Goal: Communication & Community: Share content

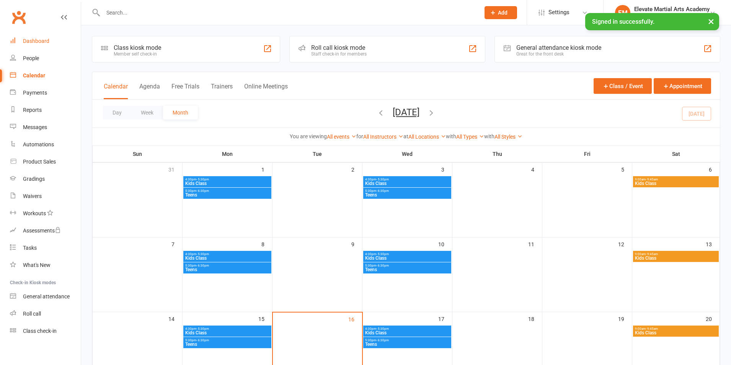
click at [35, 40] on div "Dashboard" at bounding box center [36, 41] width 26 height 6
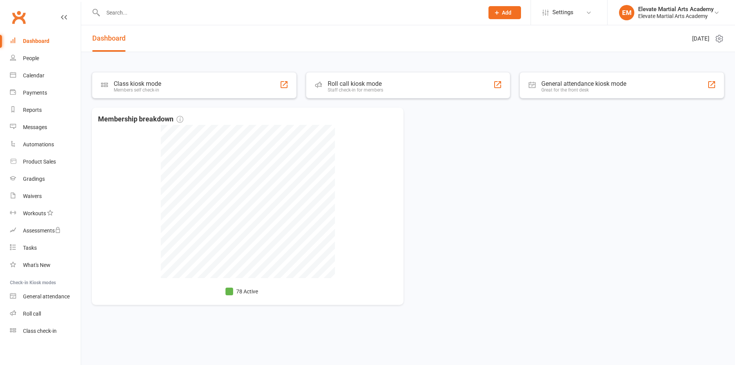
click at [39, 43] on div "Dashboard" at bounding box center [36, 41] width 26 height 6
click at [722, 36] on icon at bounding box center [719, 38] width 9 height 9
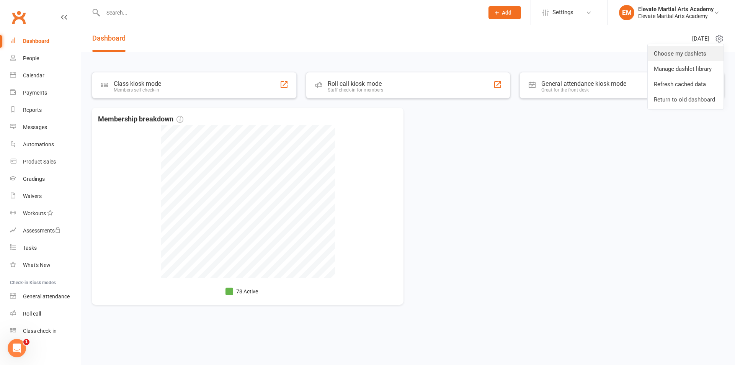
click at [695, 51] on link "Choose my dashlets" at bounding box center [686, 53] width 76 height 15
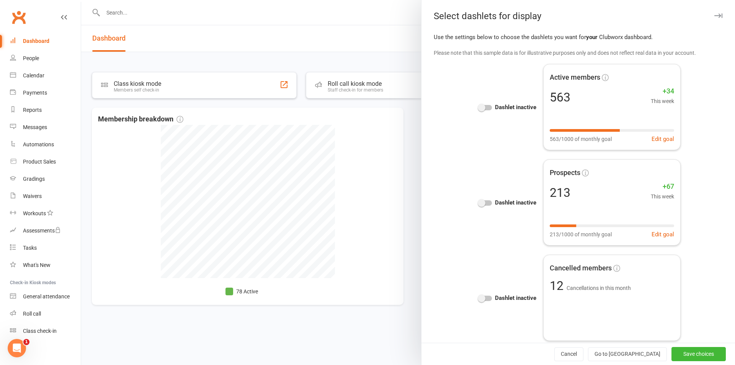
click at [352, 13] on div at bounding box center [408, 182] width 654 height 365
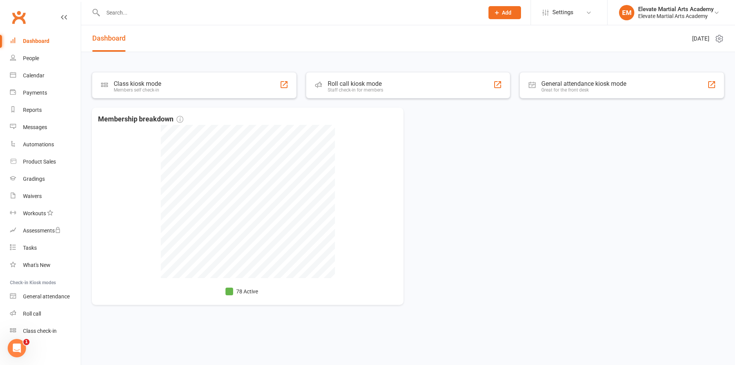
click at [499, 12] on icon at bounding box center [496, 12] width 7 height 7
click at [399, 16] on input "text" at bounding box center [290, 12] width 378 height 11
click at [33, 87] on link "Payments" at bounding box center [45, 92] width 71 height 17
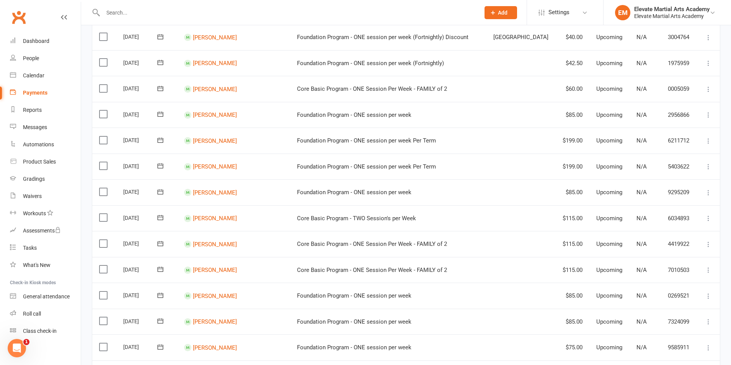
scroll to position [536, 0]
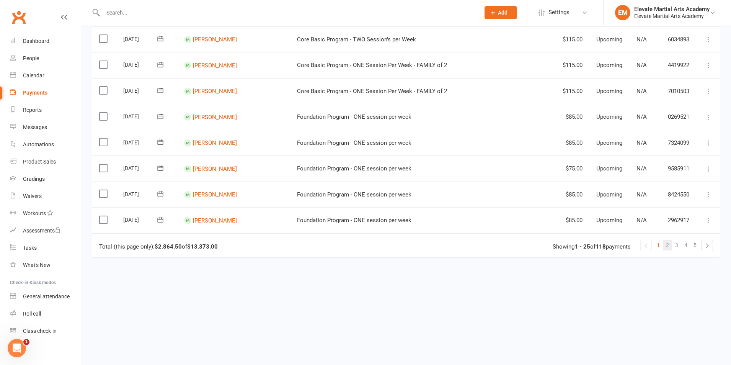
click at [665, 245] on link "2" at bounding box center [667, 245] width 9 height 11
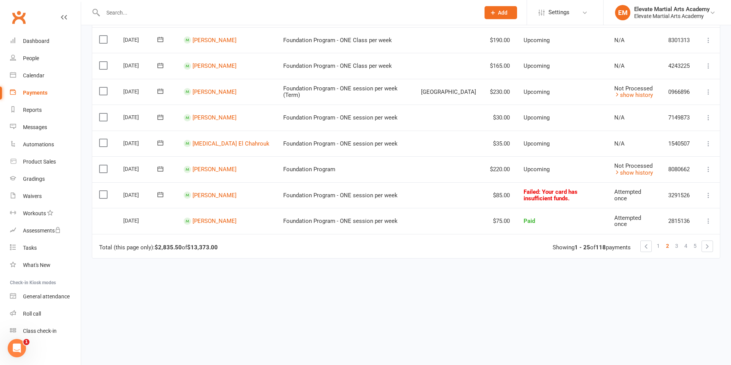
click at [160, 170] on icon at bounding box center [161, 169] width 8 height 8
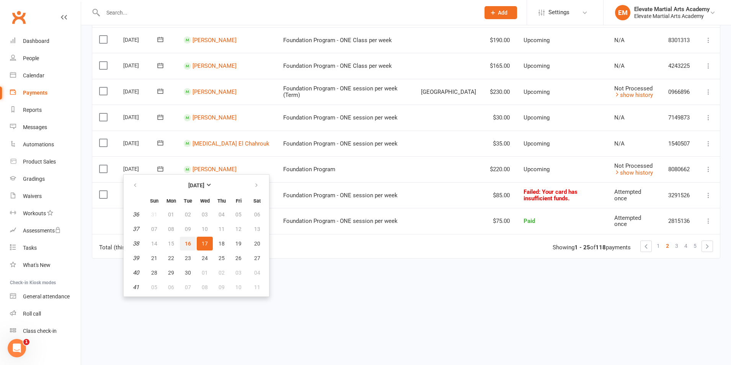
click at [188, 239] on button "16" at bounding box center [188, 244] width 16 height 14
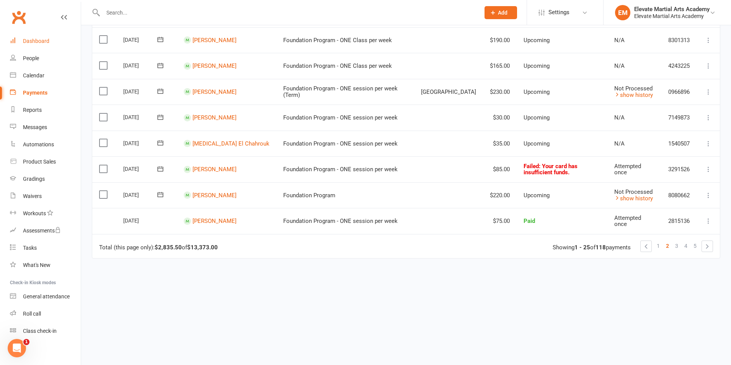
click at [39, 42] on div "Dashboard" at bounding box center [36, 41] width 26 height 6
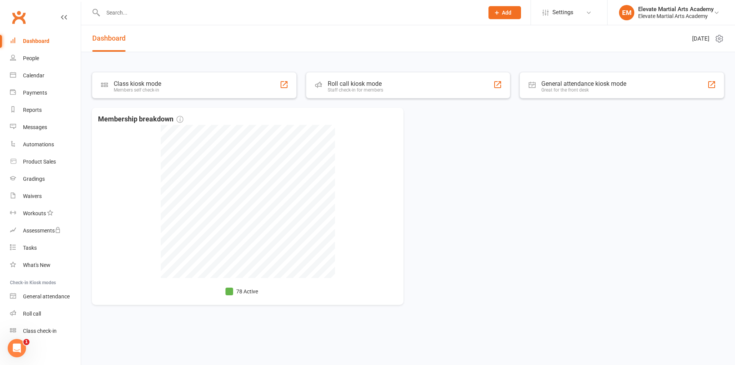
click at [131, 12] on input "text" at bounding box center [290, 12] width 378 height 11
type input "[PERSON_NAME]"
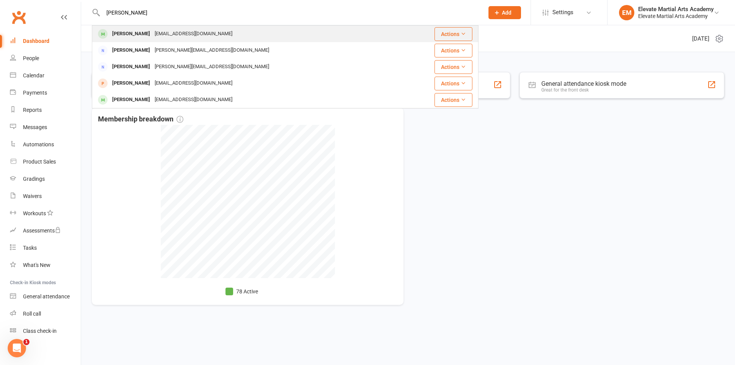
click at [152, 32] on div "[EMAIL_ADDRESS][DOMAIN_NAME]" at bounding box center [193, 33] width 82 height 11
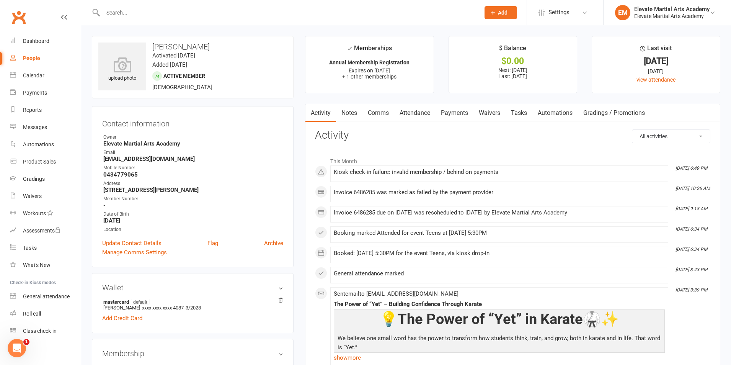
click at [459, 113] on link "Payments" at bounding box center [455, 113] width 38 height 18
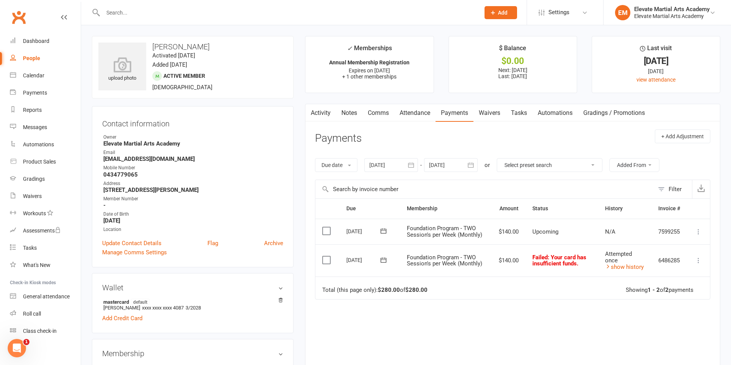
click at [383, 261] on icon at bounding box center [384, 260] width 8 height 8
click at [411, 335] on span "16" at bounding box center [411, 335] width 6 height 6
click at [41, 42] on div "Dashboard" at bounding box center [36, 41] width 26 height 6
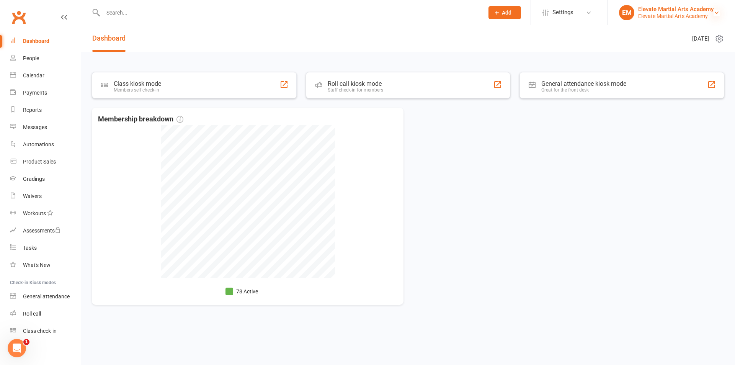
click at [715, 10] on icon at bounding box center [717, 13] width 6 height 6
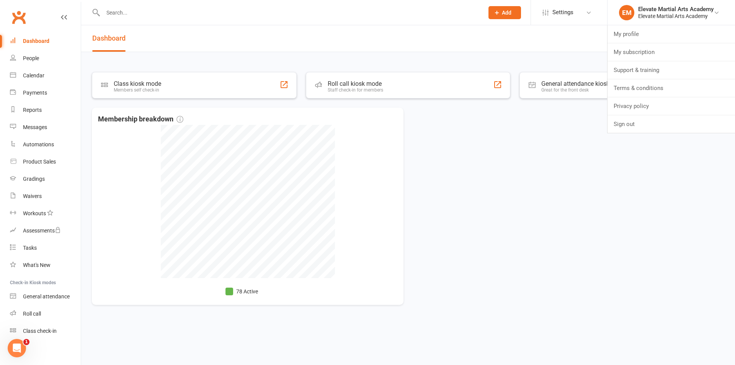
click at [293, 38] on header "Dashboard [DATE]" at bounding box center [408, 38] width 654 height 27
click at [717, 36] on icon at bounding box center [719, 38] width 7 height 7
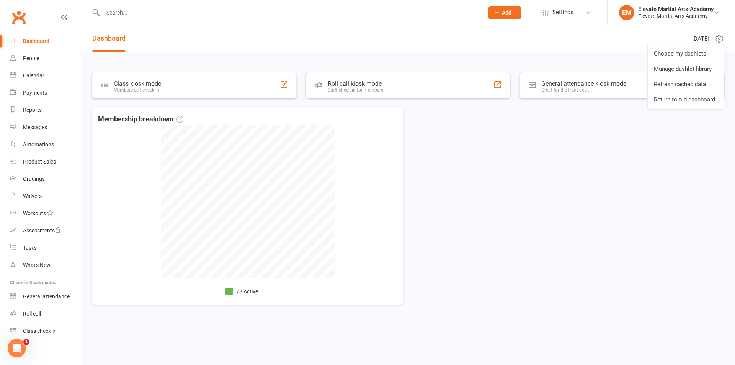
click at [695, 71] on link "Manage dashlet library" at bounding box center [686, 68] width 76 height 15
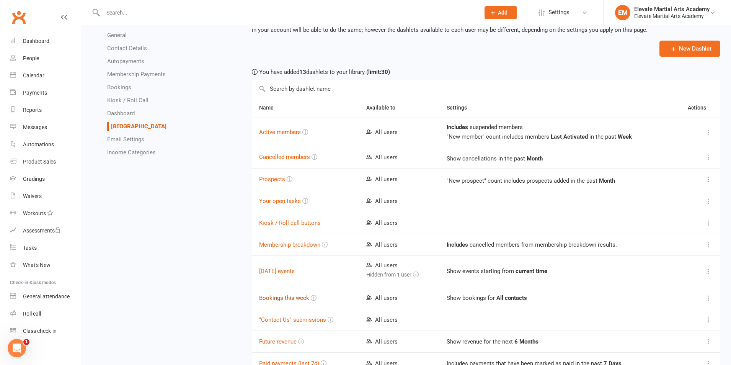
scroll to position [83, 0]
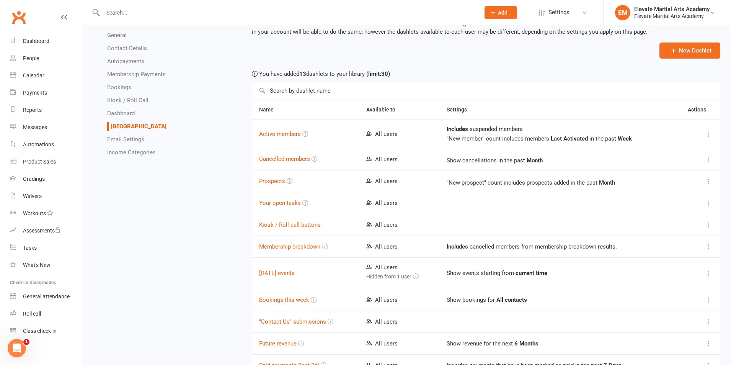
click at [127, 110] on link "Dashboard" at bounding box center [121, 113] width 28 height 7
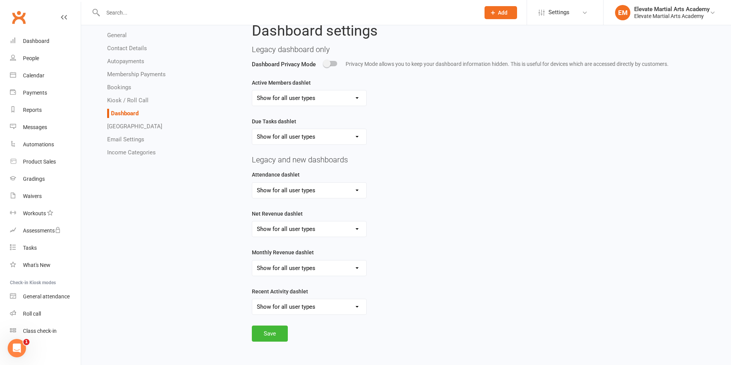
scroll to position [33, 0]
click at [348, 305] on select "Show for all user types Hide for all user types Show for Account Owners only" at bounding box center [309, 306] width 114 height 15
select select "show_recent_activity_for_owners_only"
click at [252, 299] on select "Show for all user types Hide for all user types Show for Account Owners only" at bounding box center [309, 306] width 114 height 15
click at [274, 333] on button "Save" at bounding box center [270, 333] width 36 height 16
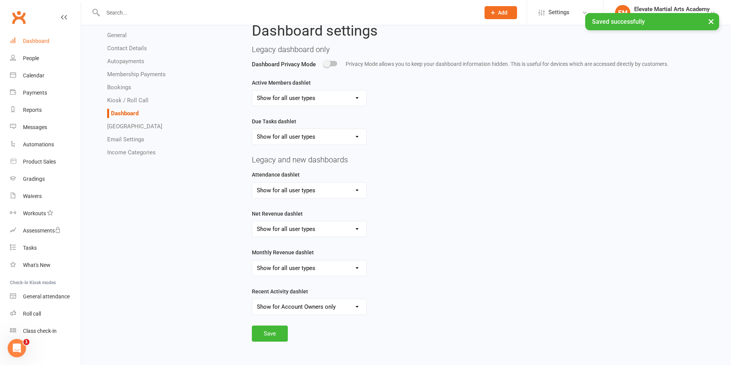
click at [37, 40] on div "Dashboard" at bounding box center [36, 41] width 26 height 6
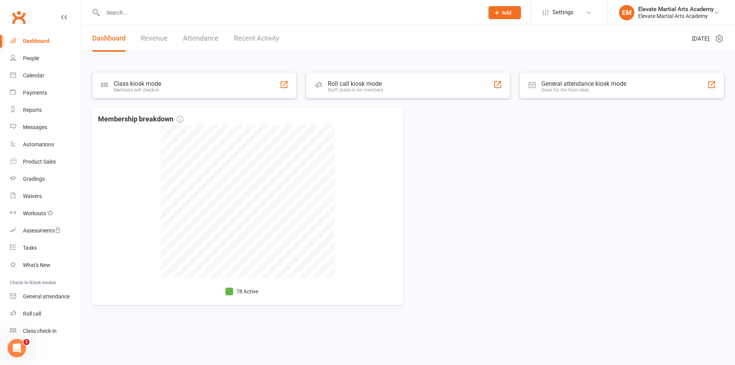
click at [155, 38] on link "Revenue" at bounding box center [154, 38] width 27 height 26
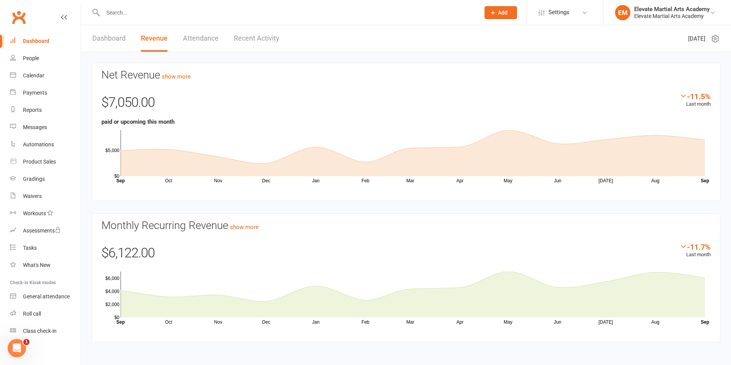
click at [198, 38] on link "Attendance" at bounding box center [201, 38] width 36 height 26
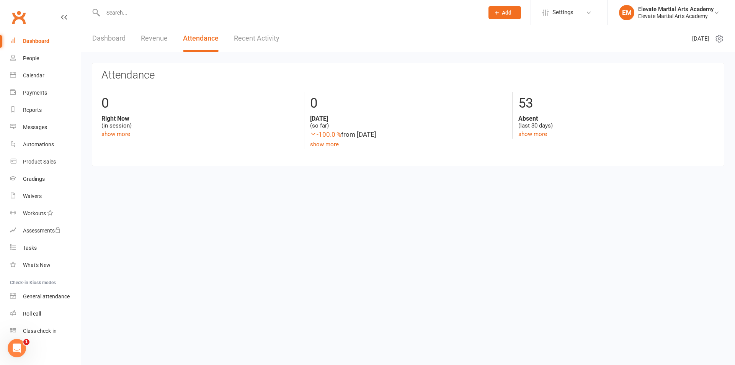
click at [260, 34] on link "Recent Activity" at bounding box center [257, 38] width 46 height 26
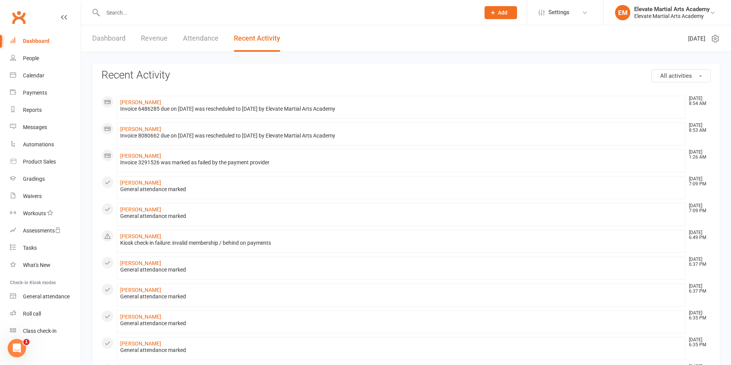
click at [126, 14] on input "text" at bounding box center [288, 12] width 374 height 11
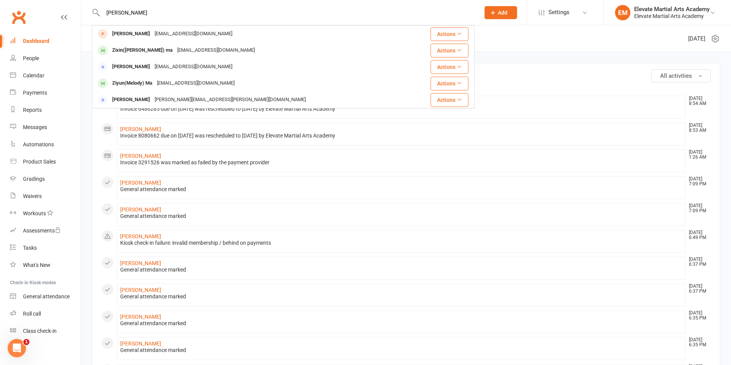
type input "[PERSON_NAME]"
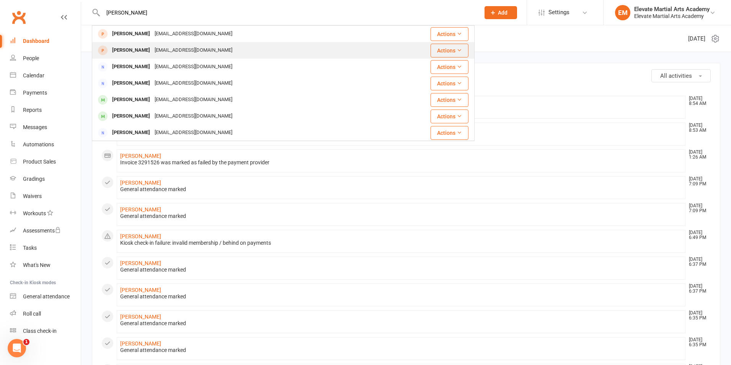
click at [131, 48] on div "[PERSON_NAME]" at bounding box center [131, 50] width 42 height 11
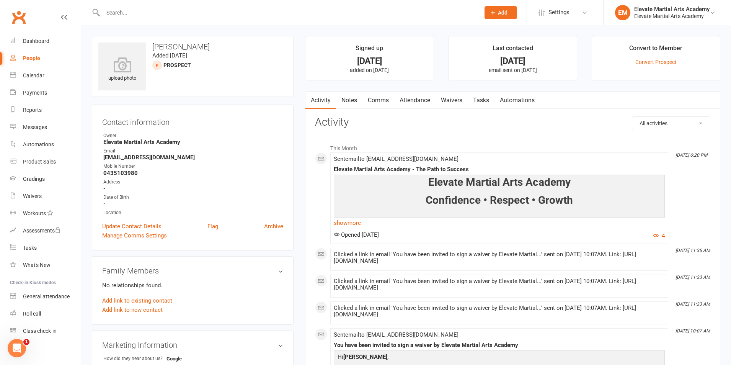
click at [140, 10] on input "text" at bounding box center [288, 12] width 374 height 11
type input "[PERSON_NAME]"
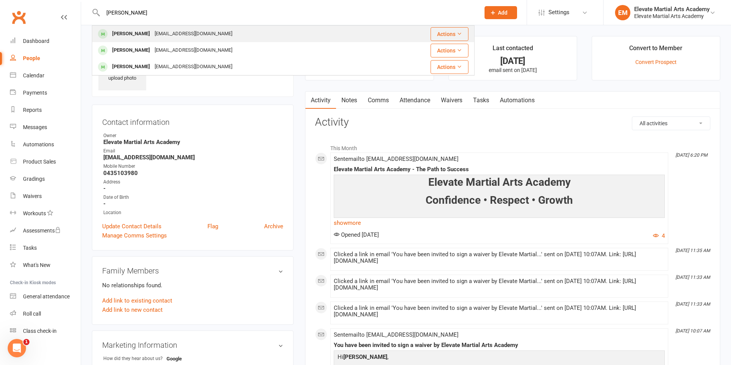
click at [167, 34] on div "[EMAIL_ADDRESS][DOMAIN_NAME]" at bounding box center [193, 33] width 82 height 11
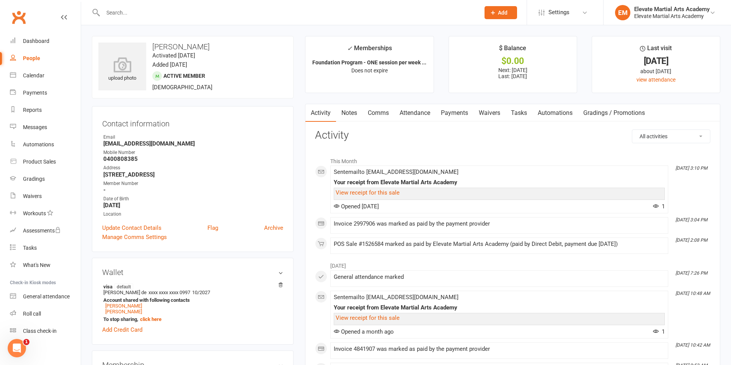
click at [456, 111] on link "Payments" at bounding box center [455, 113] width 38 height 18
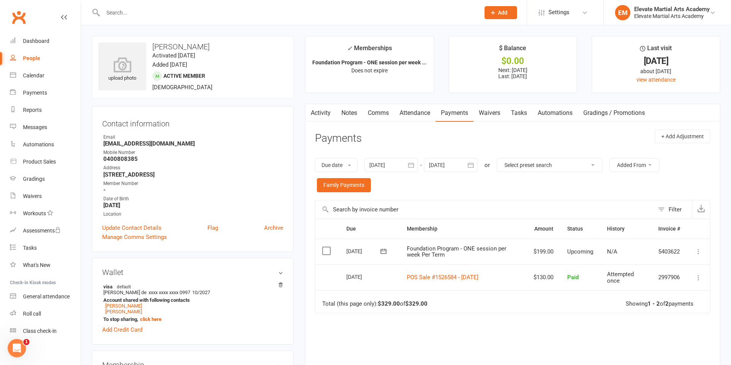
click at [137, 0] on div at bounding box center [283, 12] width 383 height 25
click at [133, 13] on input "text" at bounding box center [288, 12] width 374 height 11
click at [415, 164] on icon "button" at bounding box center [411, 165] width 8 height 8
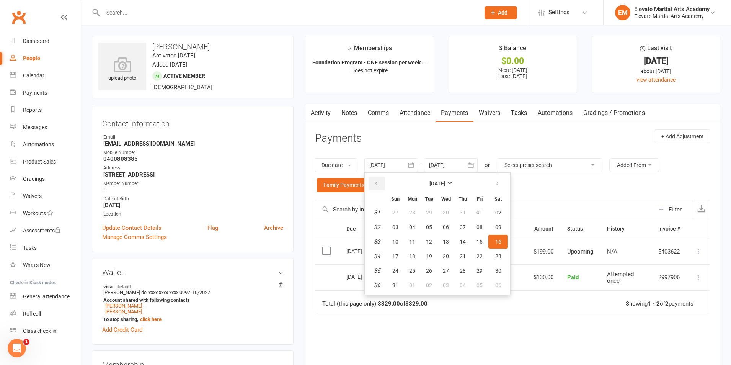
click at [376, 180] on button "button" at bounding box center [377, 183] width 16 height 14
click at [428, 211] on span "01" at bounding box center [429, 212] width 6 height 6
type input "[DATE]"
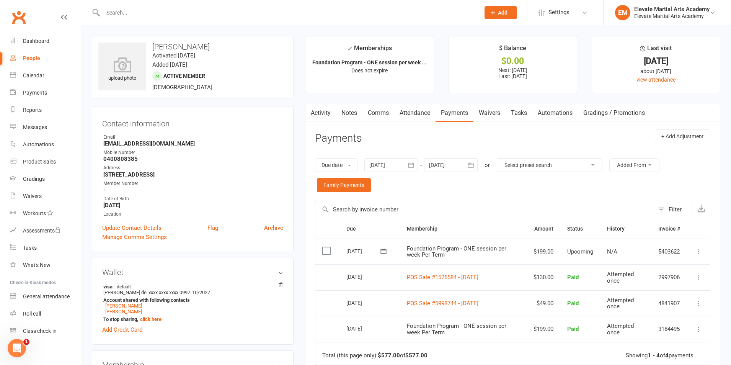
click at [152, 17] on input "text" at bounding box center [288, 12] width 374 height 11
type input "[PERSON_NAME]"
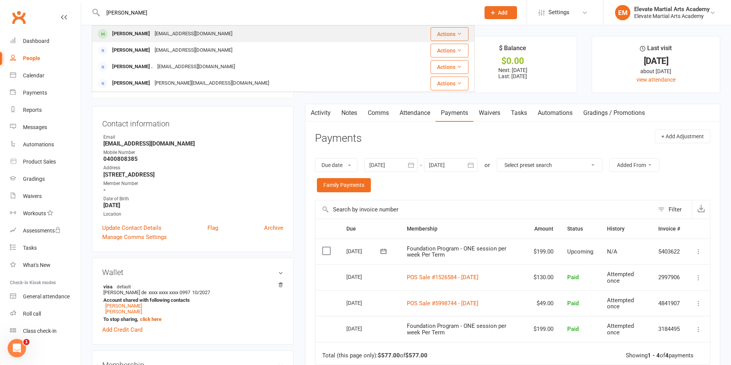
click at [141, 29] on div "[PERSON_NAME]" at bounding box center [131, 33] width 42 height 11
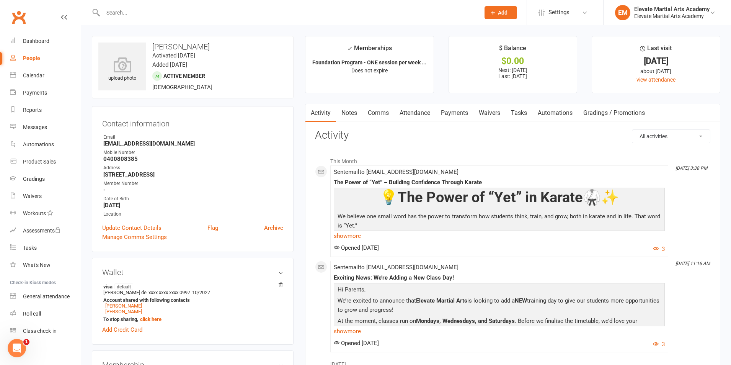
click at [459, 114] on link "Payments" at bounding box center [455, 113] width 38 height 18
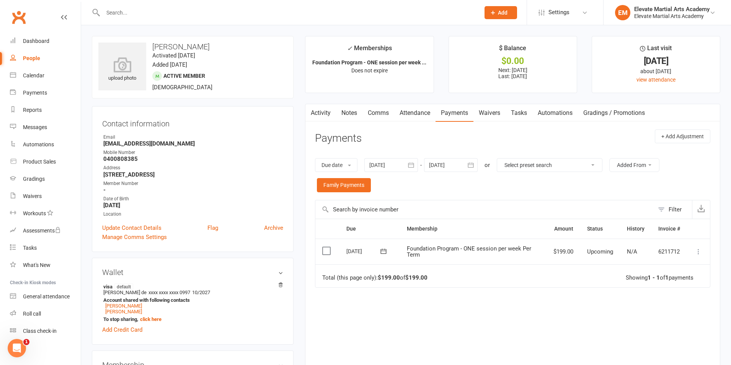
click at [413, 163] on icon "button" at bounding box center [411, 164] width 6 height 5
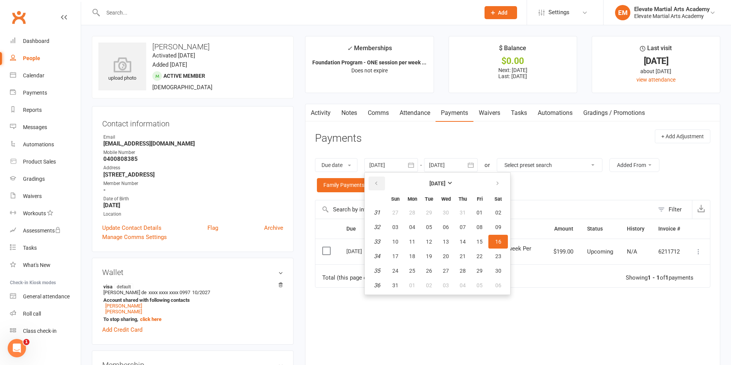
click at [376, 182] on icon "button" at bounding box center [376, 183] width 5 height 6
click at [379, 185] on icon "button" at bounding box center [376, 183] width 5 height 6
click at [395, 211] on span "01" at bounding box center [395, 212] width 6 height 6
type input "[DATE]"
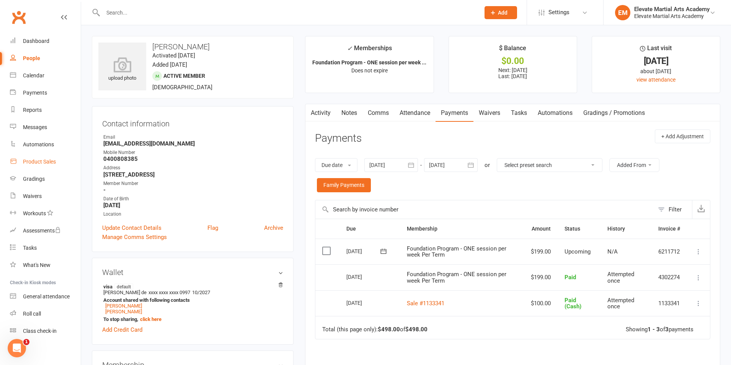
click at [44, 161] on div "Product Sales" at bounding box center [39, 161] width 33 height 6
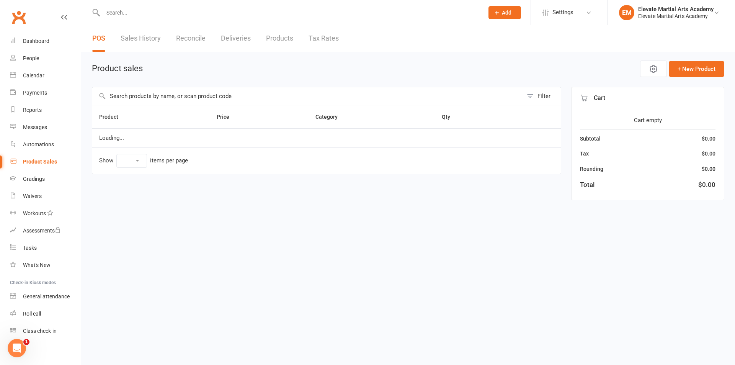
select select "10"
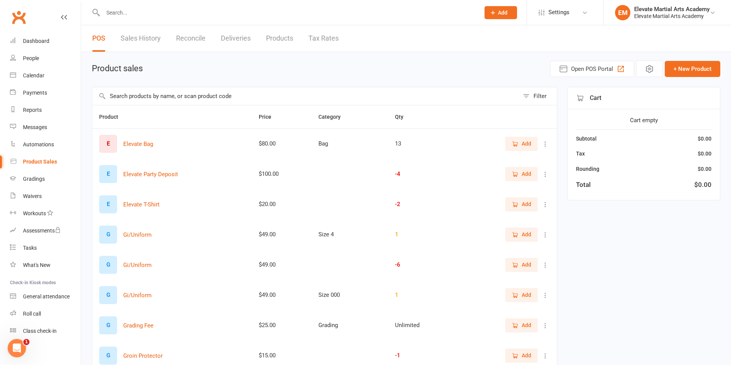
click at [145, 39] on link "Sales History" at bounding box center [141, 38] width 40 height 26
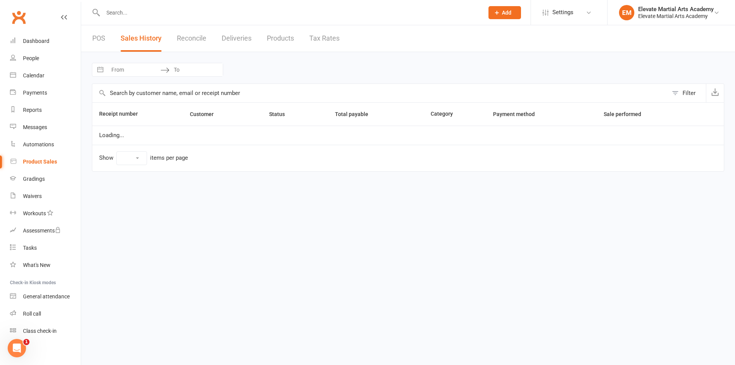
select select "25"
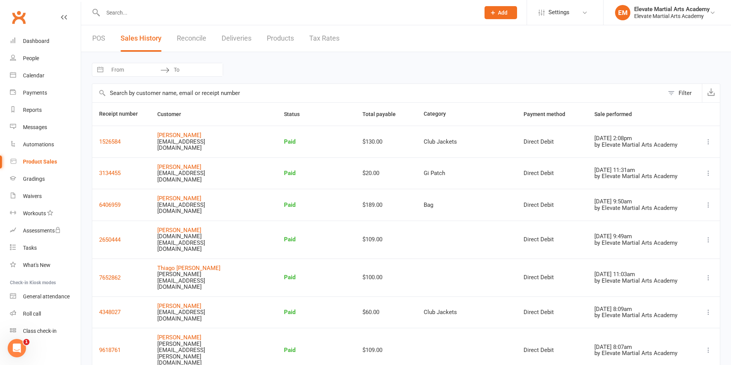
click at [709, 202] on icon at bounding box center [709, 205] width 8 height 8
click at [648, 218] on link "View receipt" at bounding box center [667, 216] width 83 height 15
click at [42, 41] on div "Dashboard" at bounding box center [36, 41] width 26 height 6
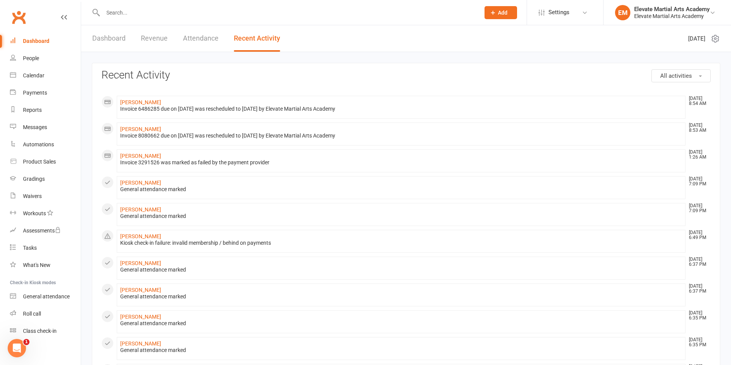
click at [98, 35] on link "Dashboard" at bounding box center [108, 38] width 33 height 26
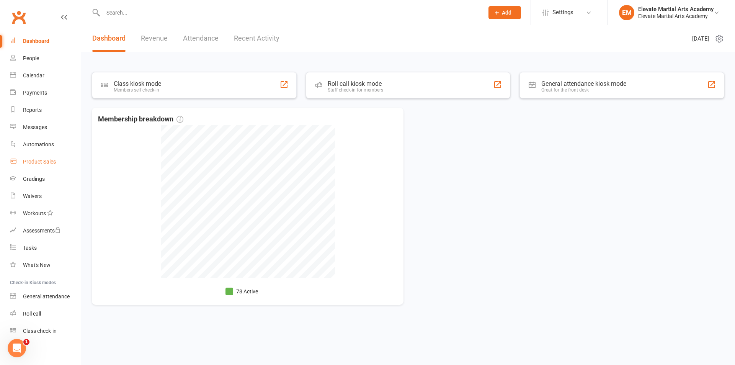
click at [28, 157] on link "Product Sales" at bounding box center [45, 161] width 71 height 17
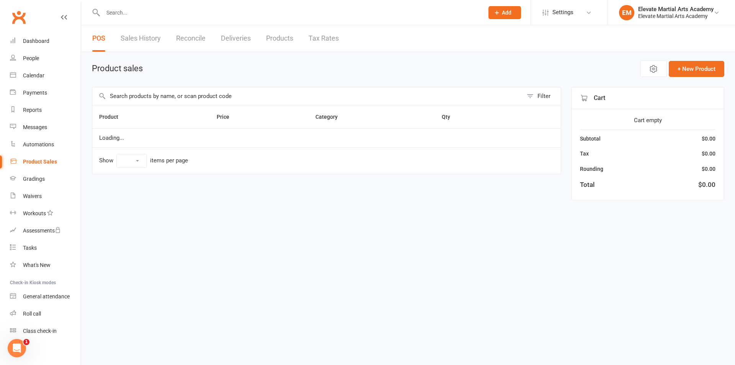
select select "10"
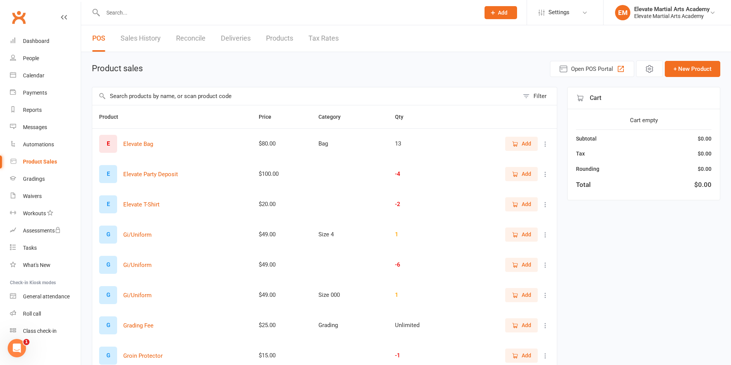
click at [141, 31] on link "Sales History" at bounding box center [141, 38] width 40 height 26
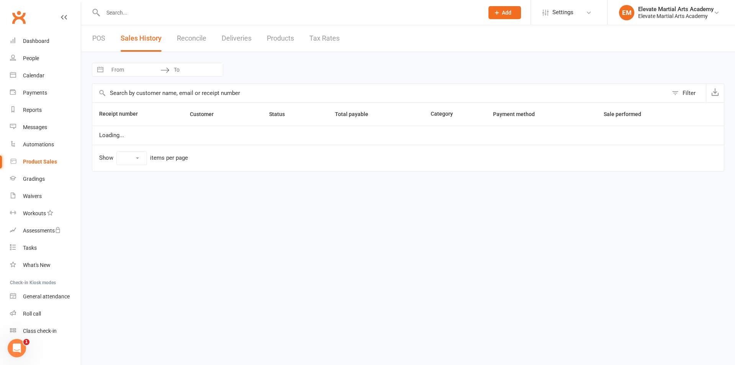
select select "25"
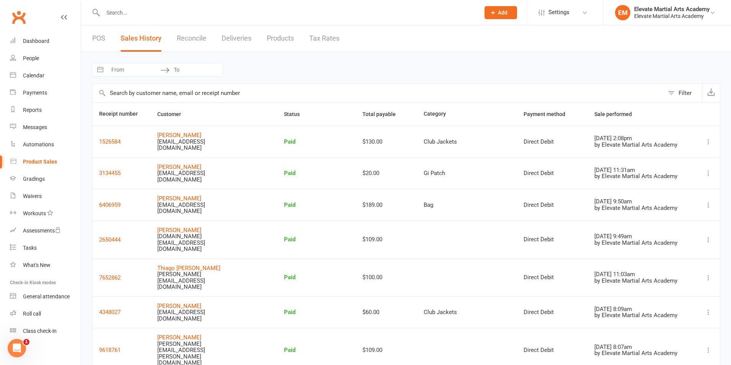
click at [133, 69] on input "From" at bounding box center [133, 69] width 53 height 13
select select "7"
select select "2025"
select select "8"
select select "2025"
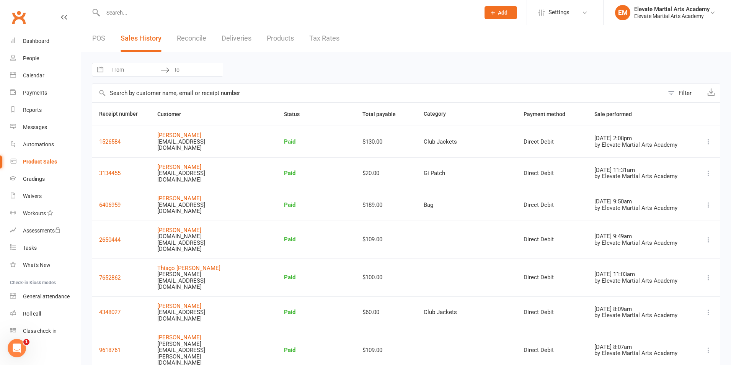
select select "9"
select select "2025"
select select "10"
select select "2025"
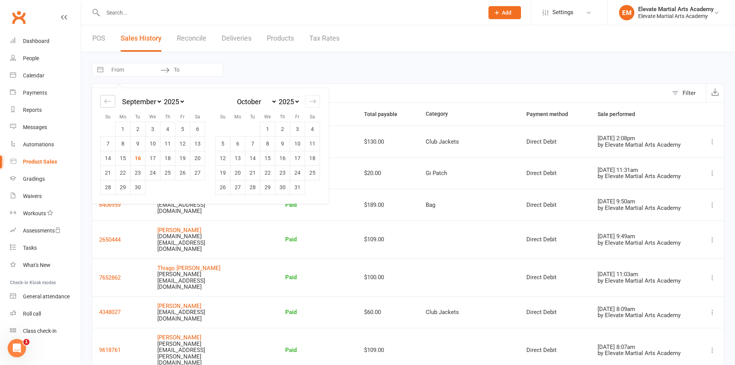
click at [107, 103] on icon "Move backward to switch to the previous month." at bounding box center [107, 101] width 7 height 7
select select "6"
select select "2025"
click at [106, 99] on icon "Move backward to switch to the previous month." at bounding box center [107, 101] width 7 height 7
select select "5"
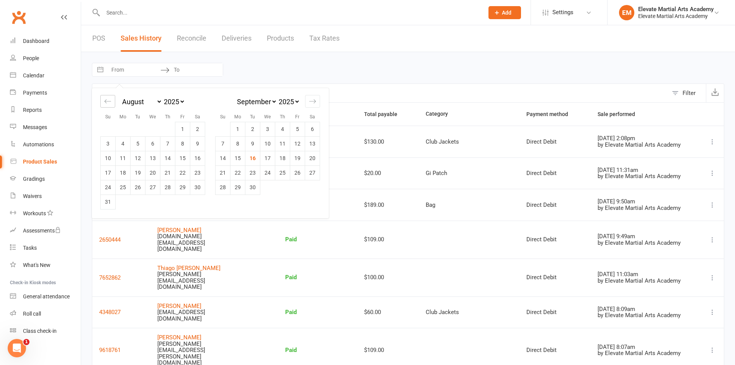
select select "2025"
click at [140, 129] on td "1" at bounding box center [138, 129] width 15 height 15
type input "[DATE]"
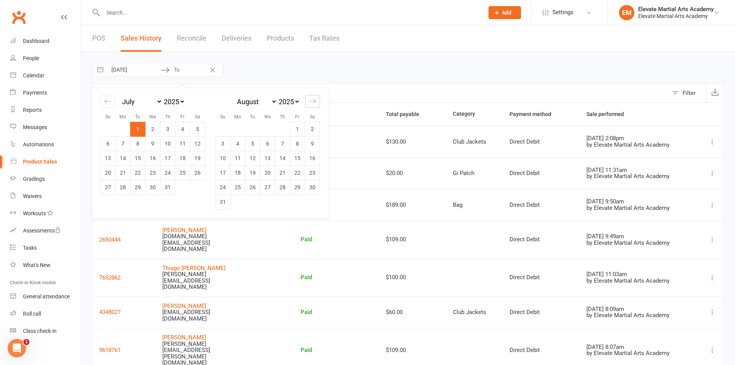
click at [315, 103] on icon "Move forward to switch to the next month." at bounding box center [312, 101] width 7 height 7
select select "9"
select select "2025"
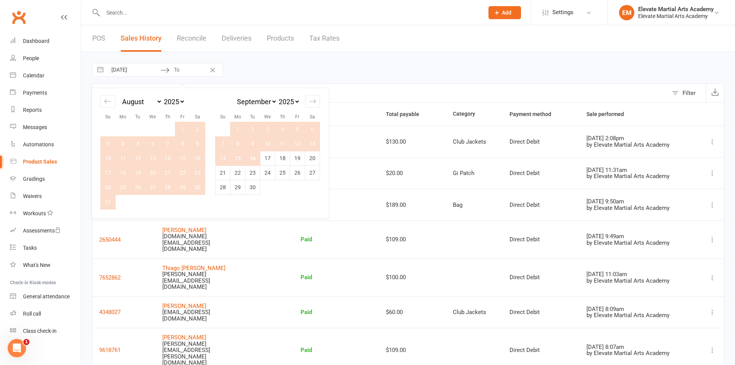
click at [253, 159] on td "16" at bounding box center [252, 158] width 15 height 15
type input "[DATE]"
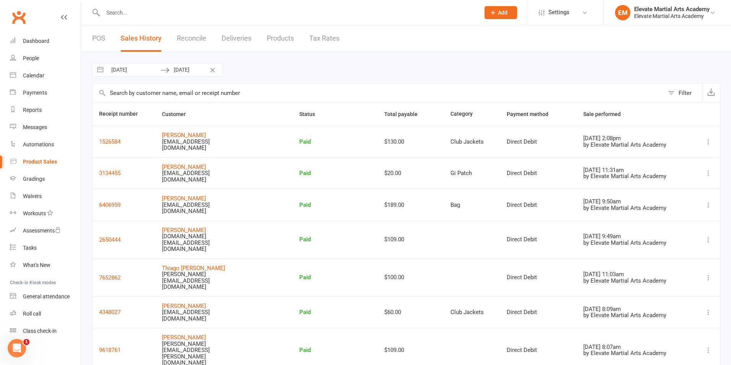
click at [132, 68] on input "[DATE]" at bounding box center [133, 69] width 53 height 13
select select "5"
select select "2025"
select select "6"
select select "2025"
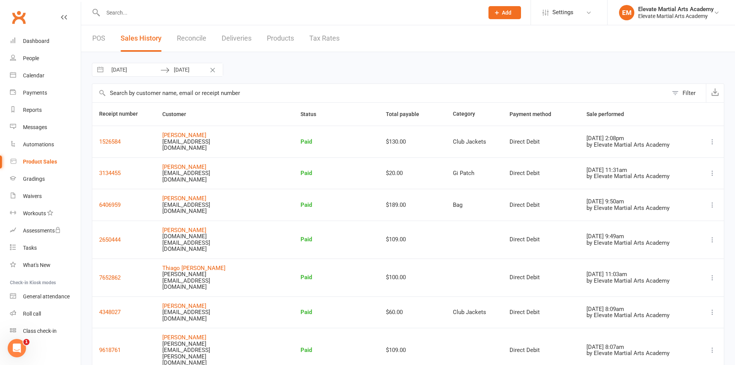
select select "7"
select select "2025"
select select "8"
select select "2025"
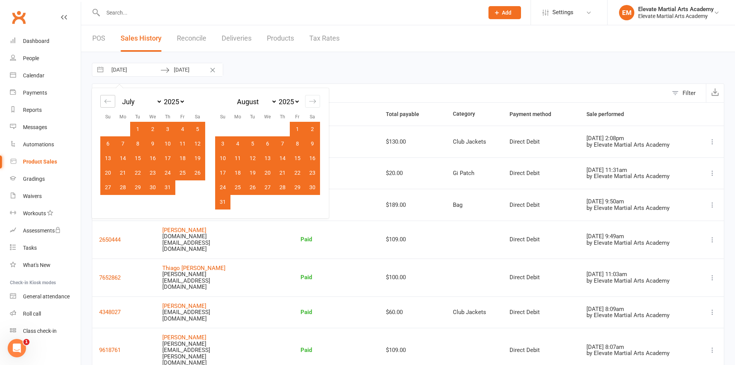
click at [106, 96] on div "Move backward to switch to the previous month." at bounding box center [107, 101] width 15 height 13
select select "3"
select select "2025"
select select "4"
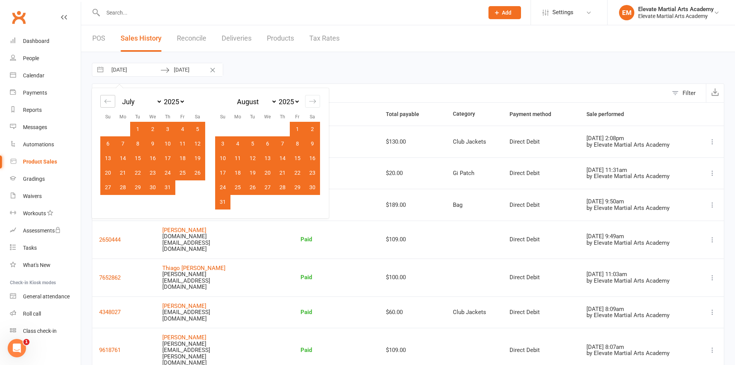
select select "2025"
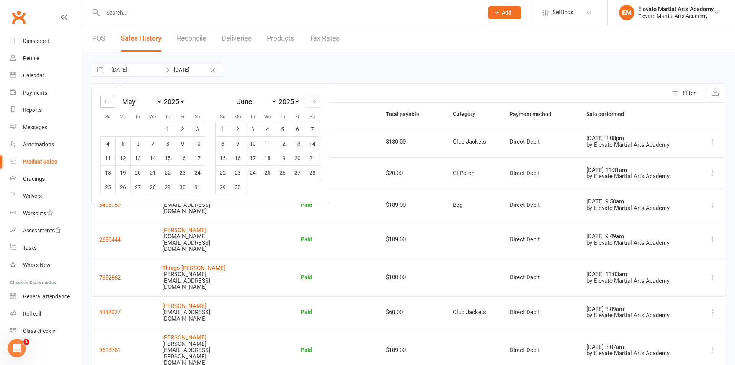
click at [106, 96] on div "Move backward to switch to the previous month." at bounding box center [107, 101] width 15 height 13
select select "2"
select select "2025"
click at [106, 96] on div "Move backward to switch to the previous month." at bounding box center [107, 101] width 15 height 13
select select "1"
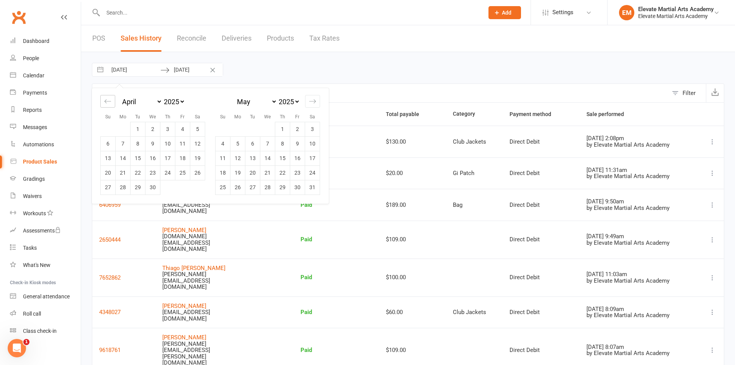
select select "2025"
click at [106, 96] on div "Move backward to switch to the previous month." at bounding box center [107, 101] width 15 height 13
select select "2025"
click at [106, 96] on div "Move backward to switch to the previous month." at bounding box center [107, 101] width 15 height 13
select select "11"
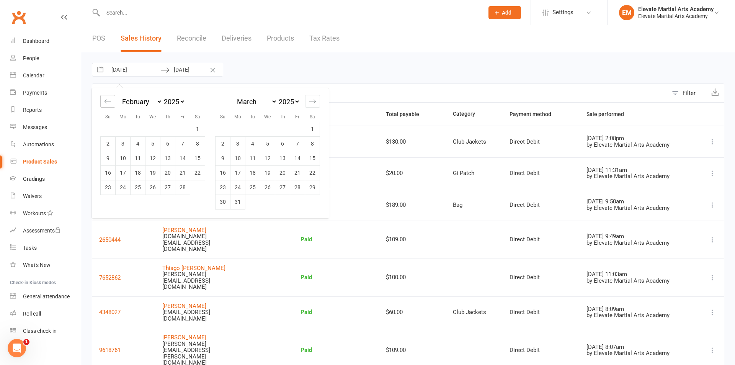
select select "2024"
click at [106, 96] on div "Move backward to switch to the previous month." at bounding box center [107, 101] width 15 height 13
select select "10"
select select "2024"
click at [315, 102] on icon "Move forward to switch to the next month." at bounding box center [312, 101] width 7 height 7
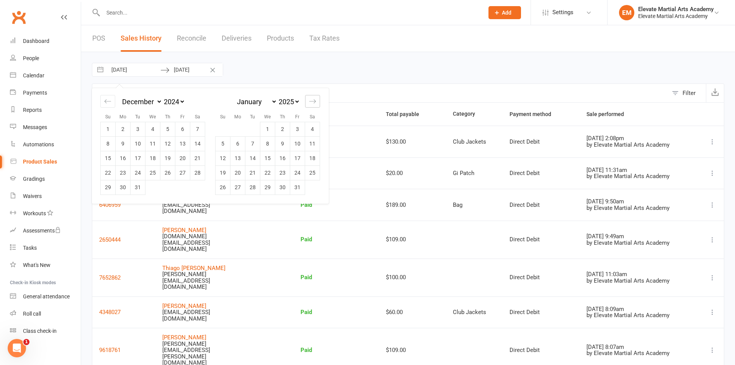
select select "2"
select select "2025"
click at [155, 131] on td "1" at bounding box center [152, 129] width 15 height 15
type input "[DATE]"
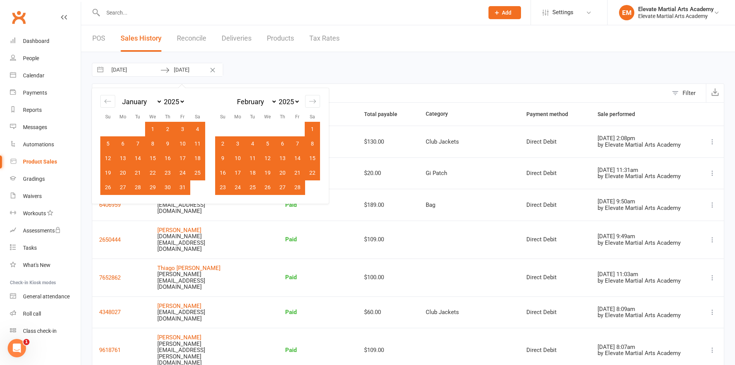
click at [408, 72] on div "[DATE] Navigate forward to interact with the calendar and select a date. Press …" at bounding box center [408, 70] width 632 height 14
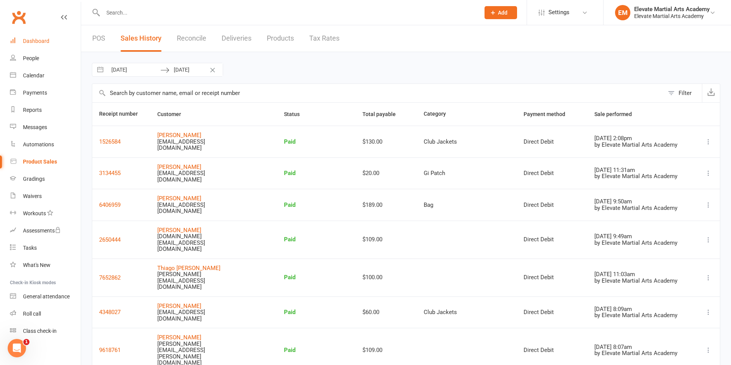
click at [34, 41] on div "Dashboard" at bounding box center [36, 41] width 26 height 6
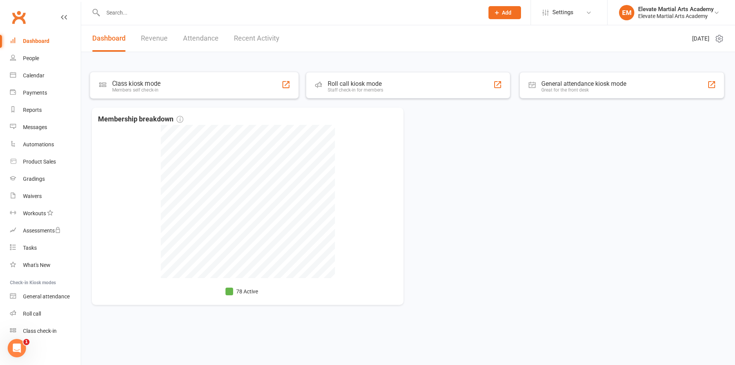
click at [146, 39] on link "Revenue" at bounding box center [154, 38] width 27 height 26
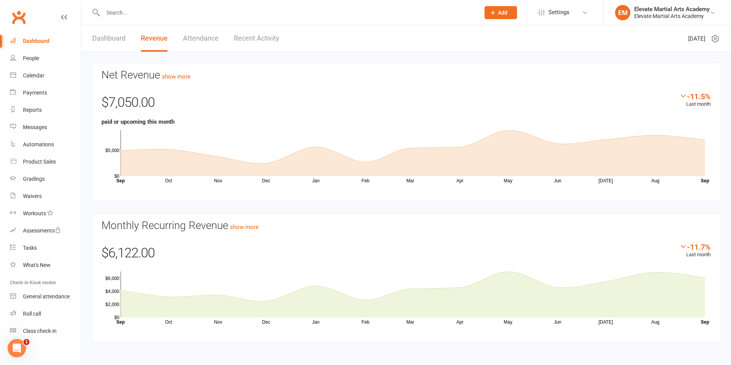
click at [39, 41] on div "Dashboard" at bounding box center [36, 41] width 26 height 6
click at [36, 41] on div "Dashboard" at bounding box center [36, 41] width 26 height 6
click at [105, 36] on link "Dashboard" at bounding box center [108, 38] width 33 height 26
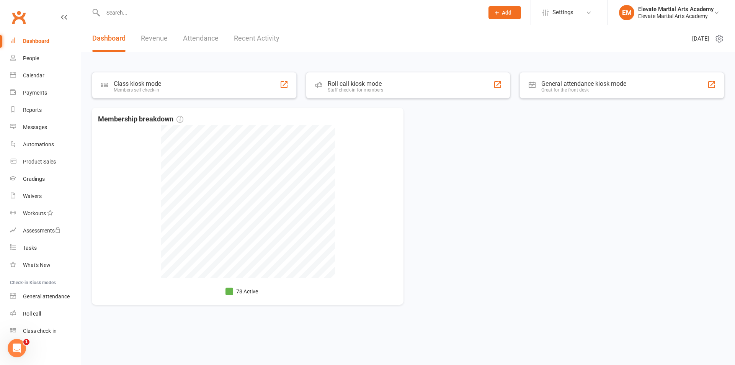
click at [246, 37] on link "Recent Activity" at bounding box center [257, 38] width 46 height 26
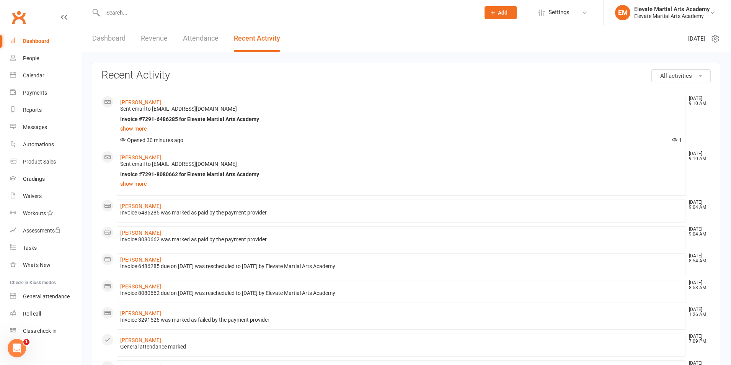
click at [99, 41] on link "Dashboard" at bounding box center [108, 38] width 33 height 26
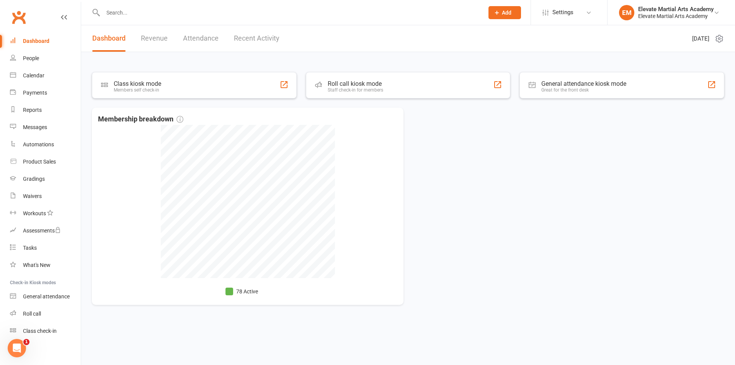
click at [259, 41] on link "Recent Activity" at bounding box center [257, 38] width 46 height 26
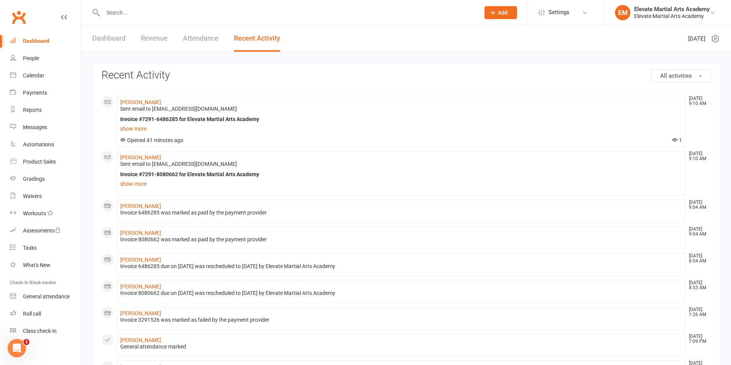
click at [134, 10] on input "text" at bounding box center [288, 12] width 374 height 11
type input "[PERSON_NAME]"
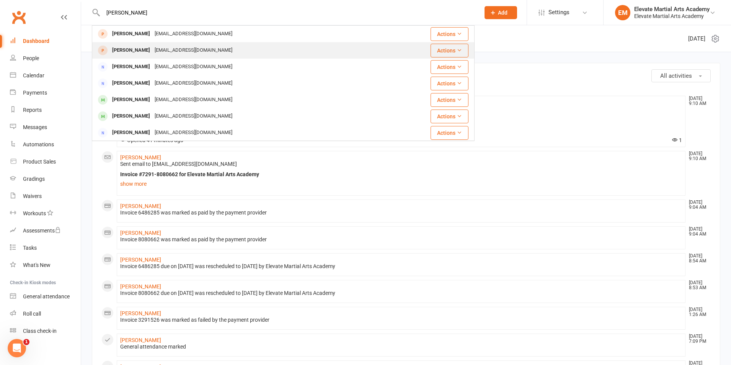
click at [147, 44] on div "[PERSON_NAME] [EMAIL_ADDRESS][DOMAIN_NAME]" at bounding box center [251, 50] width 317 height 16
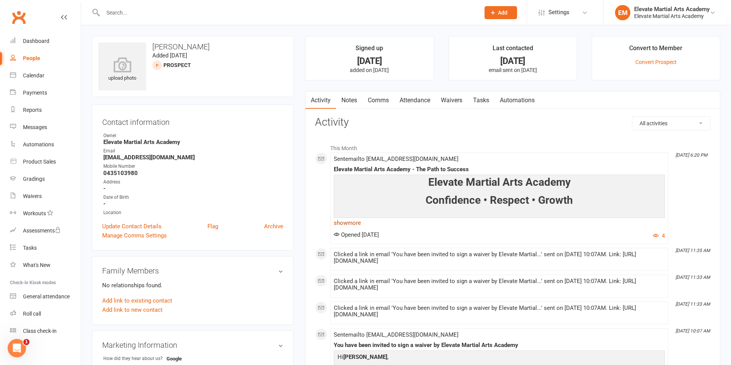
click at [351, 221] on link "show more" at bounding box center [499, 222] width 331 height 11
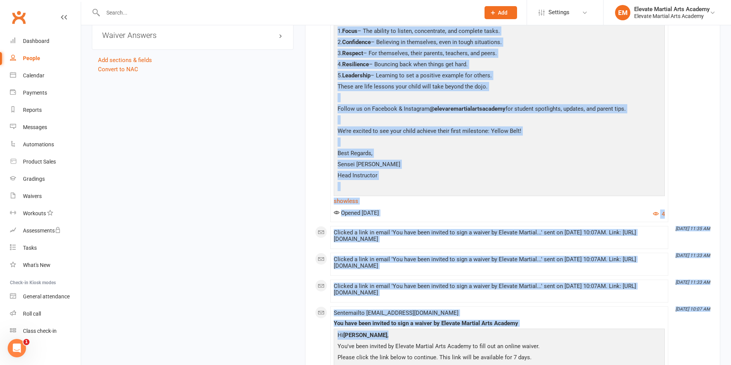
scroll to position [595, 0]
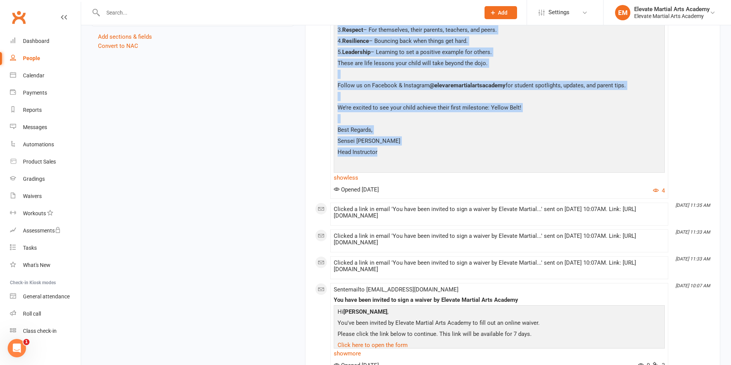
drag, startPoint x: 432, startPoint y: 181, endPoint x: 503, endPoint y: 148, distance: 78.1
copy div "**********"
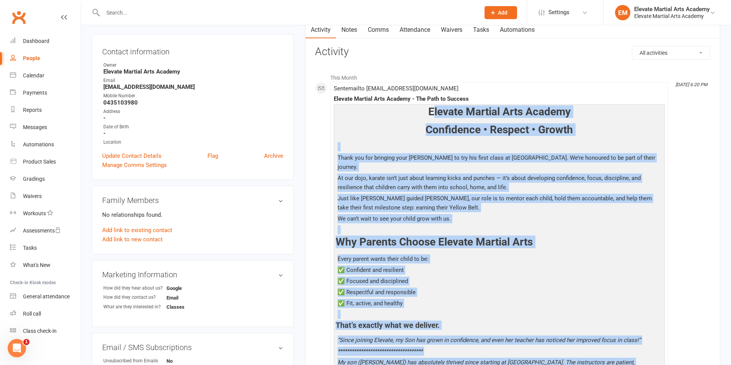
scroll to position [59, 0]
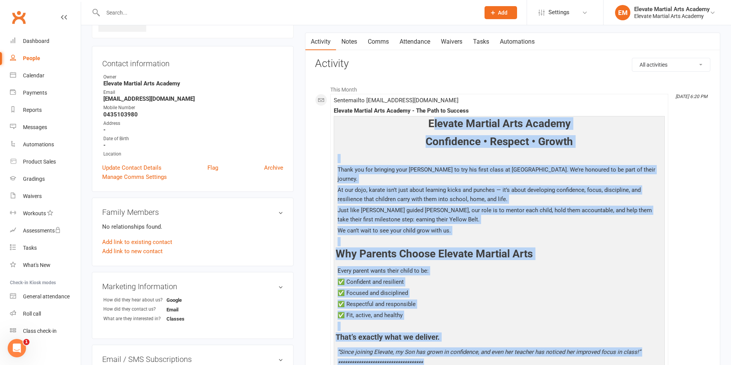
click at [384, 40] on link "Comms" at bounding box center [379, 42] width 32 height 18
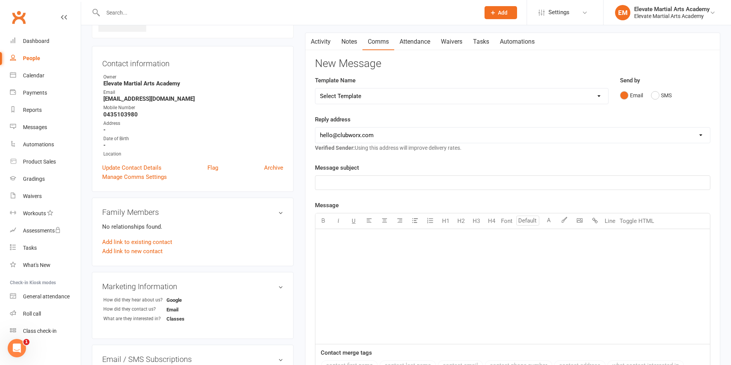
click at [599, 95] on select "Select Template" at bounding box center [461, 95] width 293 height 15
click at [315, 88] on select "Select Template" at bounding box center [461, 95] width 293 height 15
click at [361, 135] on select "[EMAIL_ADDRESS][DOMAIN_NAME] [EMAIL_ADDRESS][DOMAIN_NAME]" at bounding box center [512, 134] width 395 height 15
select select "1"
click at [315, 127] on select "[EMAIL_ADDRESS][DOMAIN_NAME] [EMAIL_ADDRESS][DOMAIN_NAME]" at bounding box center [512, 134] width 395 height 15
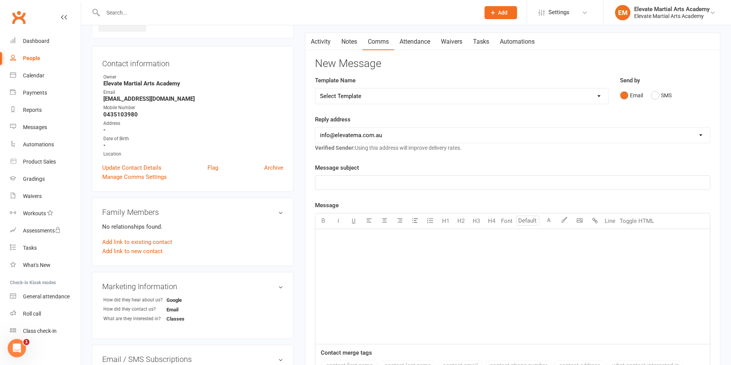
click at [356, 184] on p "﻿" at bounding box center [513, 182] width 386 height 9
click at [356, 247] on div "﻿" at bounding box center [512, 286] width 395 height 115
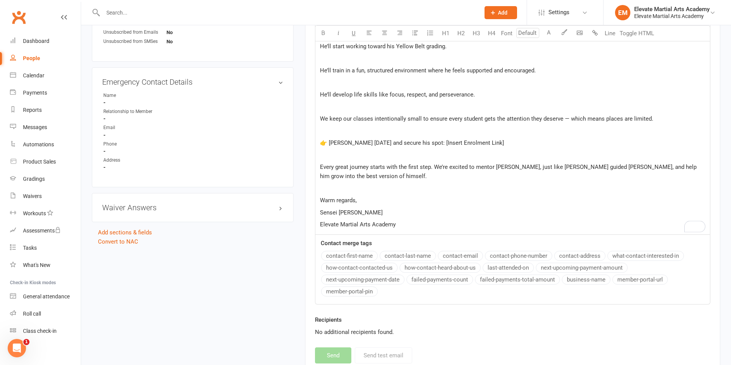
scroll to position [352, 0]
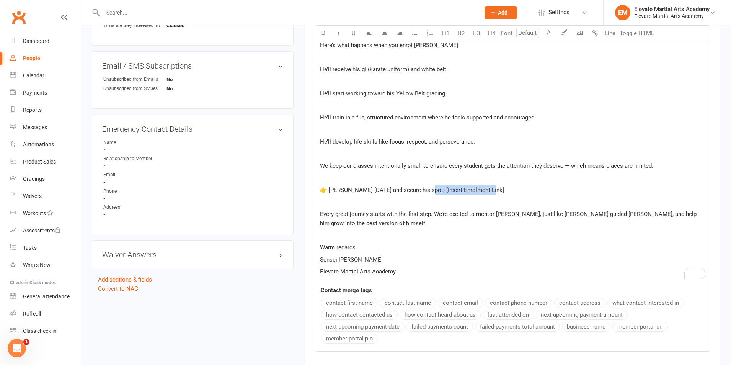
drag, startPoint x: 494, startPoint y: 191, endPoint x: 426, endPoint y: 191, distance: 67.8
click at [426, 191] on p "👉 [PERSON_NAME] [DATE] and secure his spot: [Insert Enrolment Link]" at bounding box center [513, 189] width 386 height 9
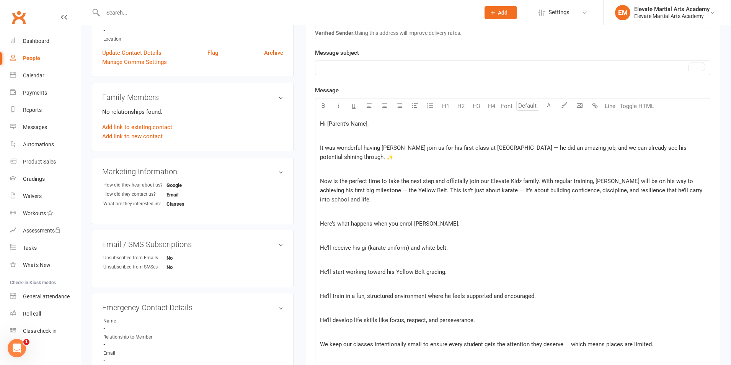
scroll to position [173, 0]
drag, startPoint x: 367, startPoint y: 125, endPoint x: 327, endPoint y: 127, distance: 40.6
click at [327, 127] on span "Hi [Parent’s Name]," at bounding box center [344, 124] width 49 height 7
drag, startPoint x: 551, startPoint y: 148, endPoint x: 553, endPoint y: 158, distance: 10.6
click at [552, 149] on span "It was wonderful having [PERSON_NAME] join us for his first class at [GEOGRAPHI…" at bounding box center [504, 153] width 368 height 16
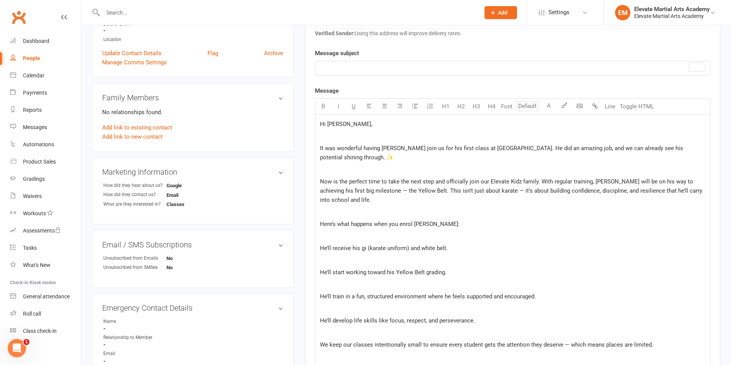
click at [374, 191] on span "Now is the perfect time to take the next step and officially join our Elevate K…" at bounding box center [512, 190] width 384 height 25
drag, startPoint x: 379, startPoint y: 191, endPoint x: 406, endPoint y: 191, distance: 27.2
click at [406, 191] on span "Now is the perfect time to take the next step and officially join our Elevate K…" at bounding box center [509, 190] width 379 height 25
click at [324, 105] on icon "button" at bounding box center [323, 106] width 6 height 6
click at [346, 69] on p "﻿" at bounding box center [513, 68] width 386 height 9
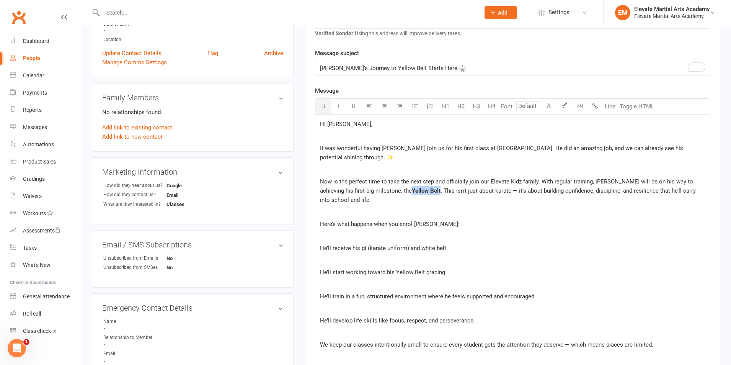
click at [484, 192] on span ". This isn’t just about karate — it’s about building confidence, discipline, an…" at bounding box center [508, 195] width 377 height 16
click at [484, 191] on span ". This isn’t just about karate — it’s about building confidence, discipline, an…" at bounding box center [508, 195] width 377 height 16
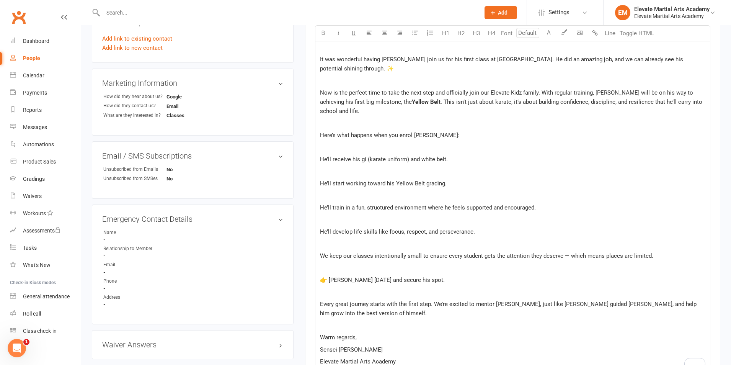
scroll to position [262, 0]
drag, startPoint x: 320, startPoint y: 136, endPoint x: 428, endPoint y: 138, distance: 108.4
click at [428, 138] on div "Hi [PERSON_NAME], ﻿ It was wonderful having [PERSON_NAME] join us for his first…" at bounding box center [512, 198] width 395 height 346
drag, startPoint x: 442, startPoint y: 137, endPoint x: 322, endPoint y: 130, distance: 120.4
click at [322, 130] on div "Hi [PERSON_NAME], ﻿ It was wonderful having [PERSON_NAME] join us for his first…" at bounding box center [512, 198] width 395 height 346
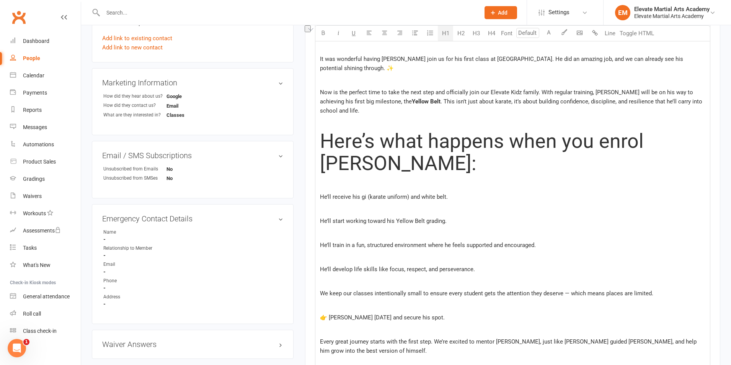
click at [443, 34] on button "H1" at bounding box center [445, 33] width 15 height 15
click at [492, 32] on button "H4" at bounding box center [491, 33] width 15 height 15
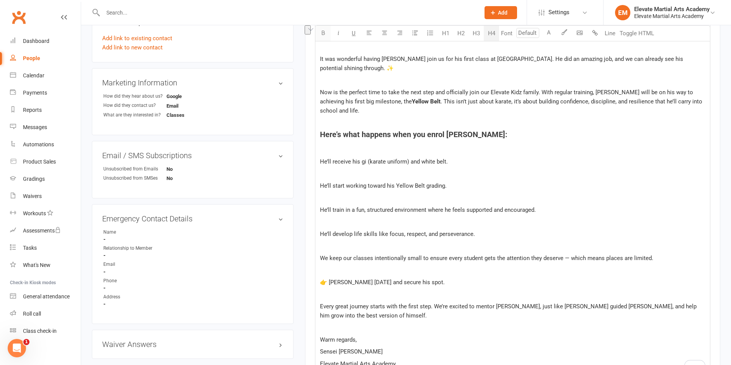
click at [323, 34] on icon "button" at bounding box center [323, 33] width 6 height 6
click at [525, 140] on div "Hi [PERSON_NAME], ﻿ It was wonderful having [PERSON_NAME] join us for his first…" at bounding box center [512, 199] width 395 height 348
click at [321, 160] on span "He’ll receive his gi (karate uniform) and white belt." at bounding box center [384, 161] width 128 height 7
click at [320, 185] on div "Hi [PERSON_NAME], ﻿ It was wonderful having [PERSON_NAME] join us for his first…" at bounding box center [512, 199] width 395 height 348
click at [320, 210] on span "He’ll train in a fun, structured environment where he feels supported and encou…" at bounding box center [428, 209] width 216 height 7
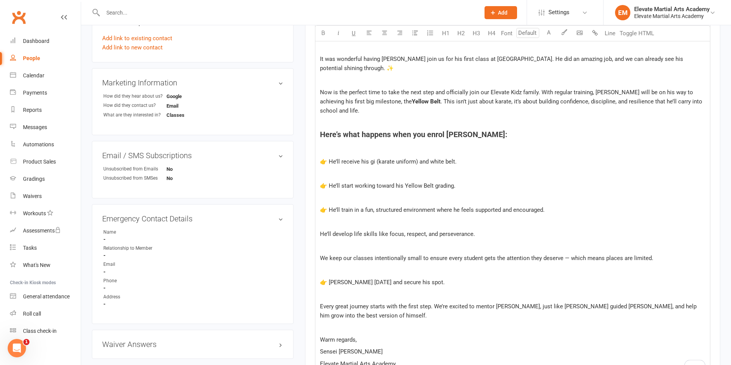
click at [320, 234] on span "He’ll develop life skills like focus, respect, and perseverance." at bounding box center [397, 233] width 155 height 7
click at [569, 259] on span "We keep our classes intentionally small to ensure every student gets the attent…" at bounding box center [486, 258] width 333 height 7
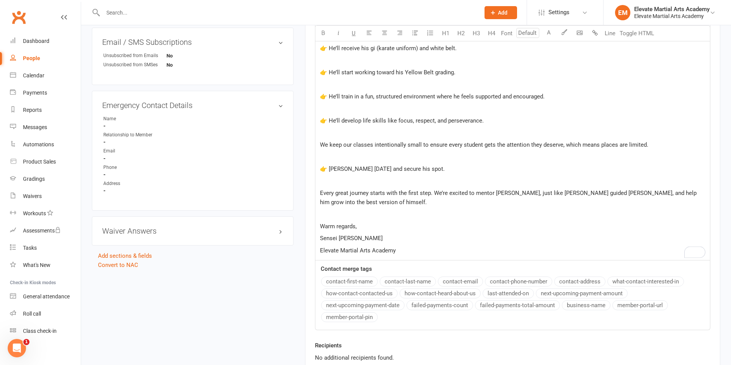
scroll to position [441, 0]
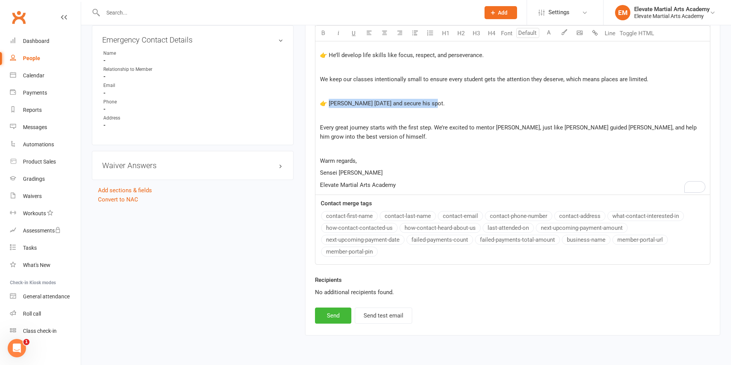
drag, startPoint x: 421, startPoint y: 109, endPoint x: 329, endPoint y: 104, distance: 92.0
click at [329, 104] on p "👉 [PERSON_NAME] [DATE] and secure his spot." at bounding box center [513, 103] width 386 height 9
click at [492, 35] on button "H4" at bounding box center [491, 33] width 15 height 15
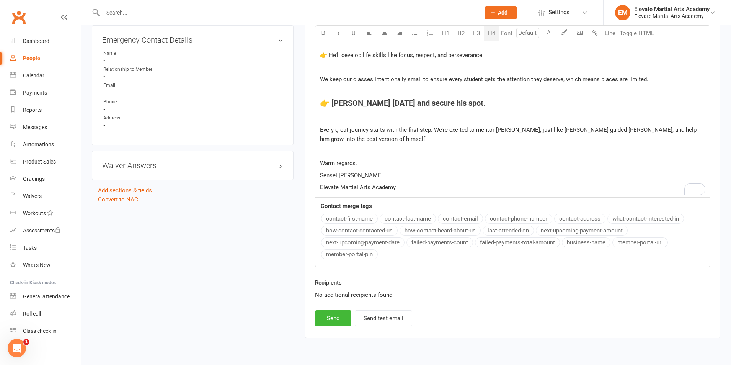
click at [502, 96] on p "﻿" at bounding box center [513, 91] width 386 height 9
click at [384, 320] on button "Send test email" at bounding box center [383, 318] width 57 height 16
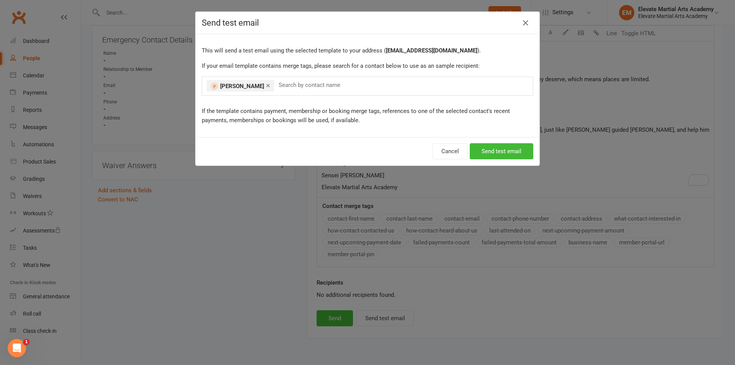
click at [266, 85] on link "×" at bounding box center [268, 85] width 4 height 12
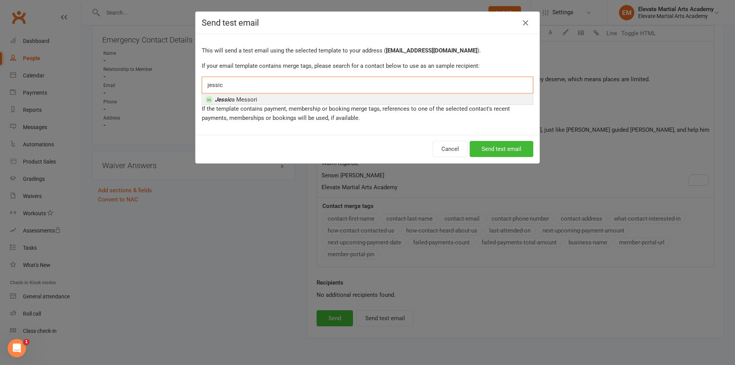
type input "jessic"
click at [227, 102] on em "Jessic" at bounding box center [223, 99] width 17 height 7
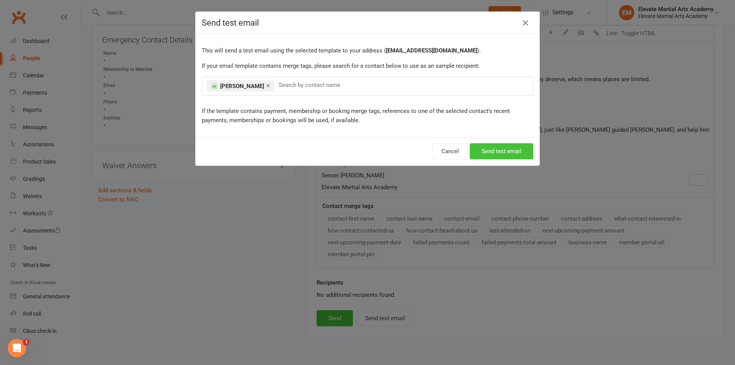
click at [498, 150] on button "Send test email" at bounding box center [502, 151] width 64 height 16
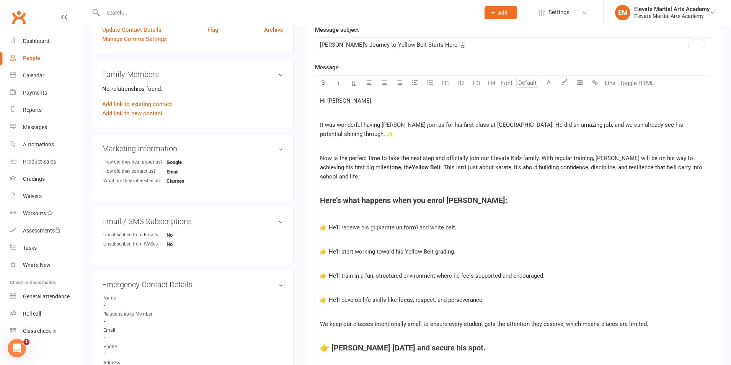
scroll to position [195, 0]
click at [320, 159] on span "Now is the perfect time to take the next step and officially join our Elevate K…" at bounding box center [507, 164] width 375 height 16
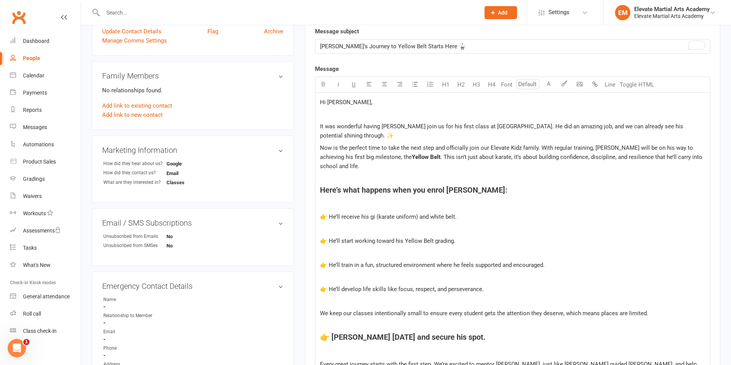
click at [323, 207] on p "﻿" at bounding box center [513, 204] width 386 height 9
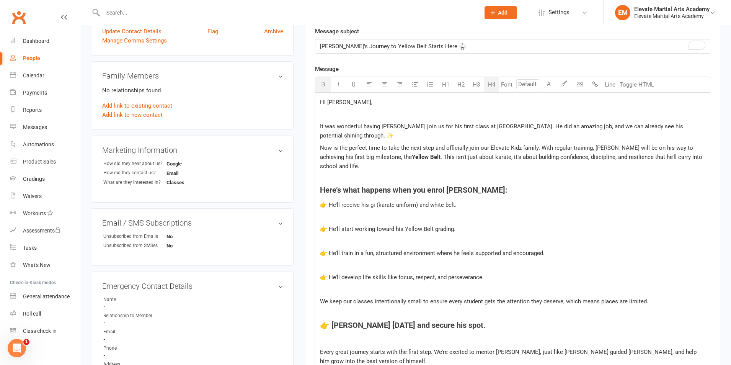
scroll to position [284, 0]
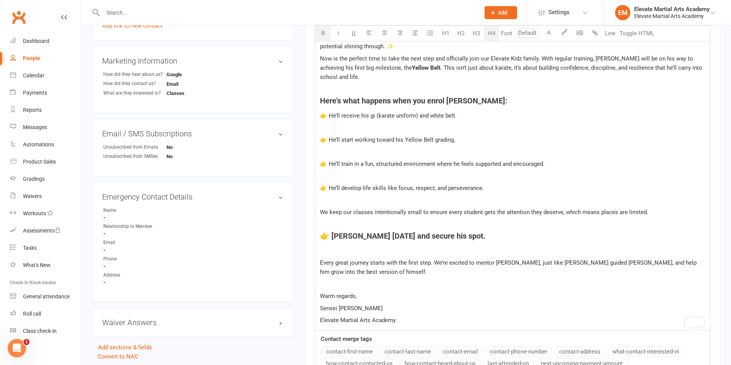
click at [337, 255] on p "﻿" at bounding box center [513, 250] width 386 height 9
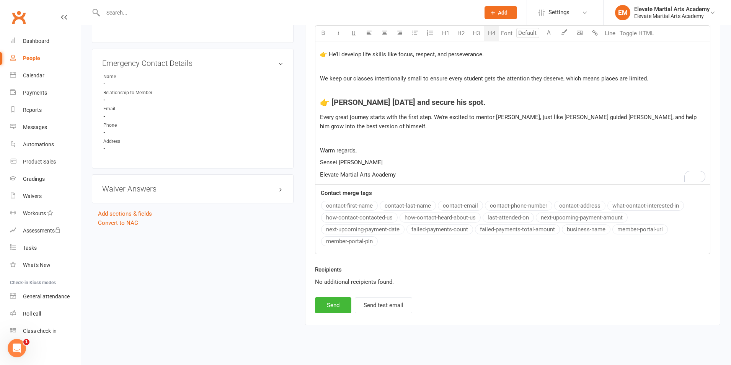
scroll to position [427, 0]
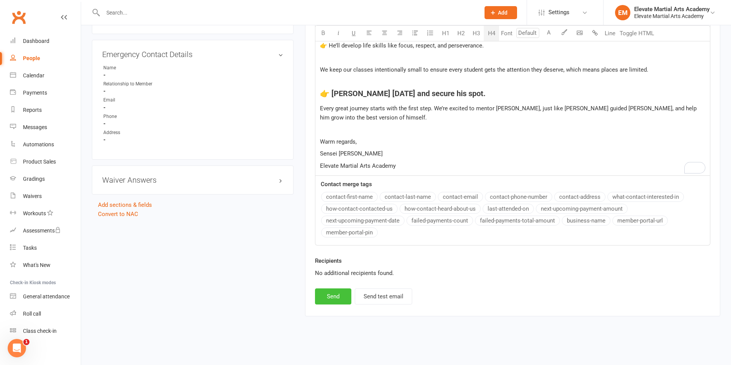
click at [334, 293] on button "Send" at bounding box center [333, 296] width 36 height 16
select select "0"
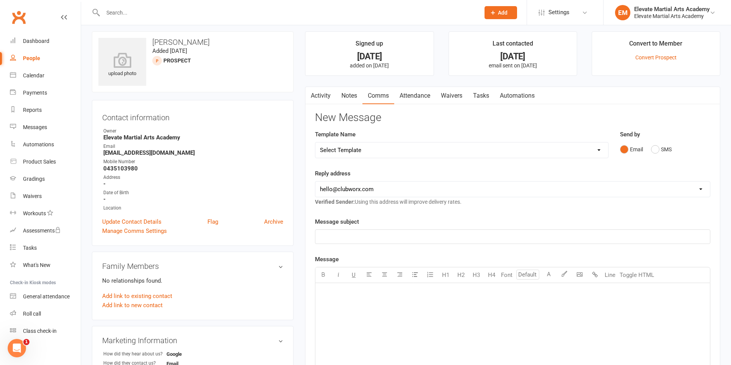
scroll to position [0, 0]
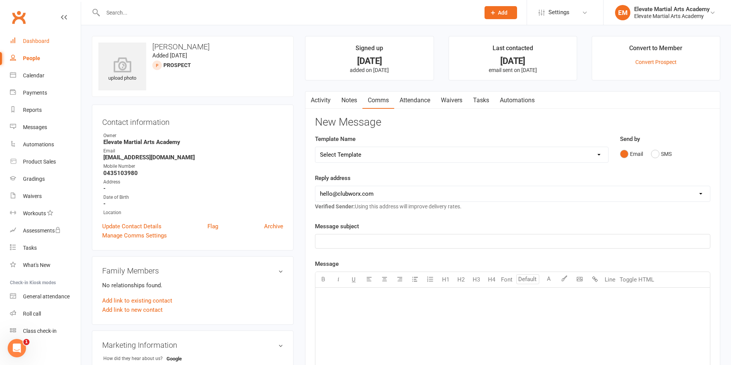
click at [41, 39] on div "Dashboard" at bounding box center [36, 41] width 26 height 6
